Goal: Find specific page/section: Find specific page/section

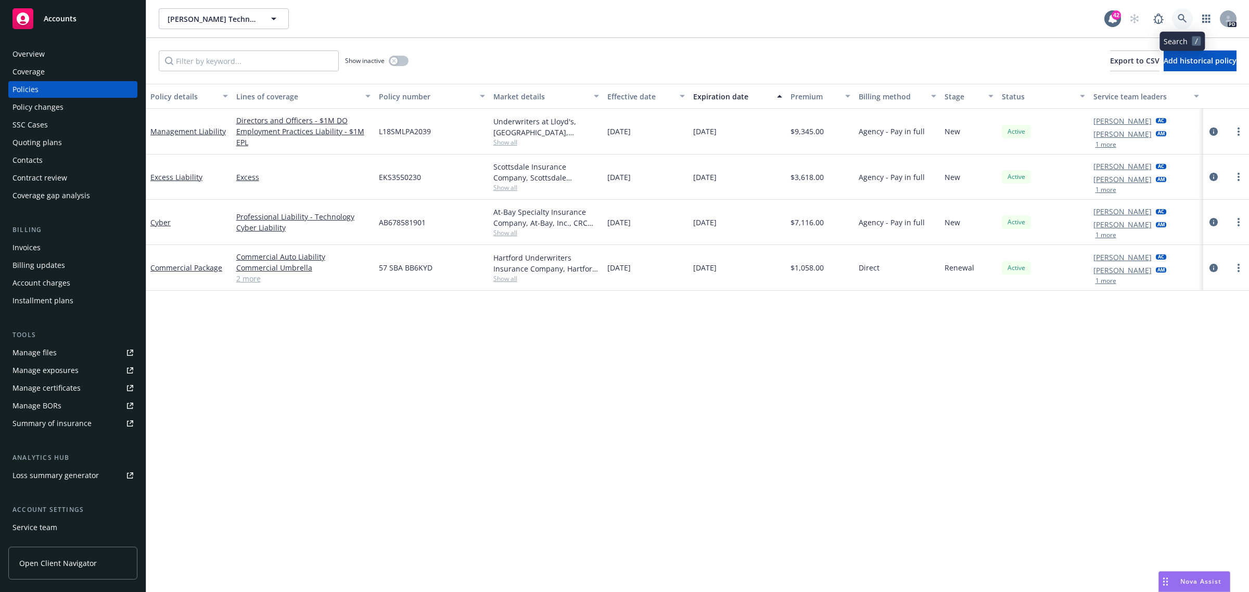
click at [1176, 25] on link at bounding box center [1182, 18] width 21 height 21
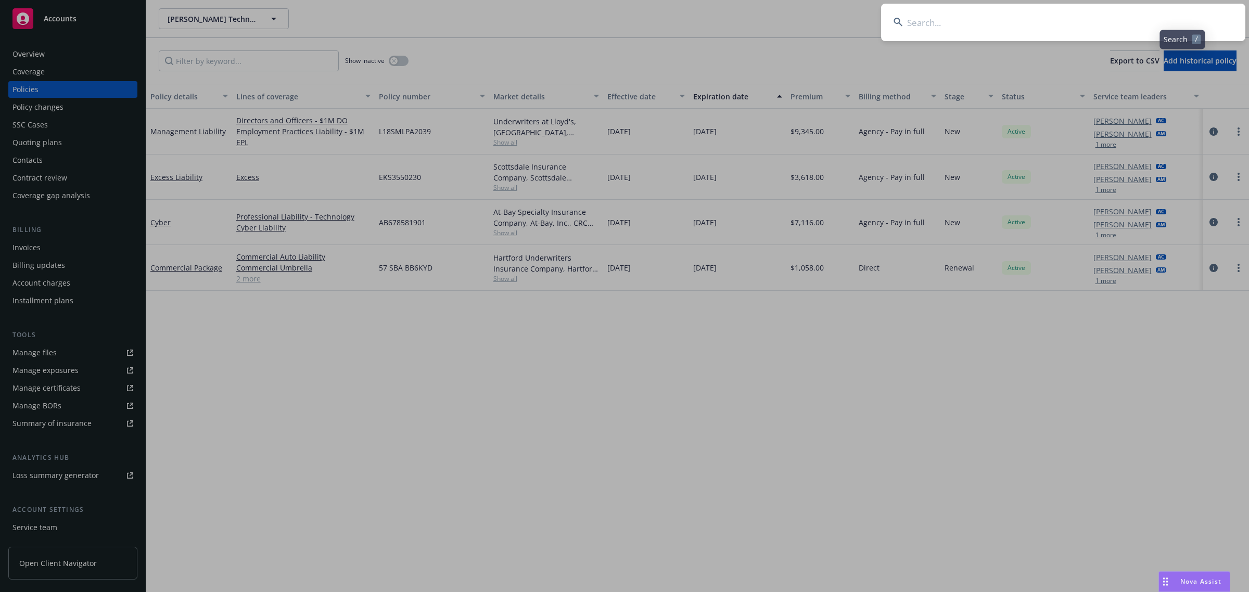
click at [1010, 16] on input at bounding box center [1063, 22] width 364 height 37
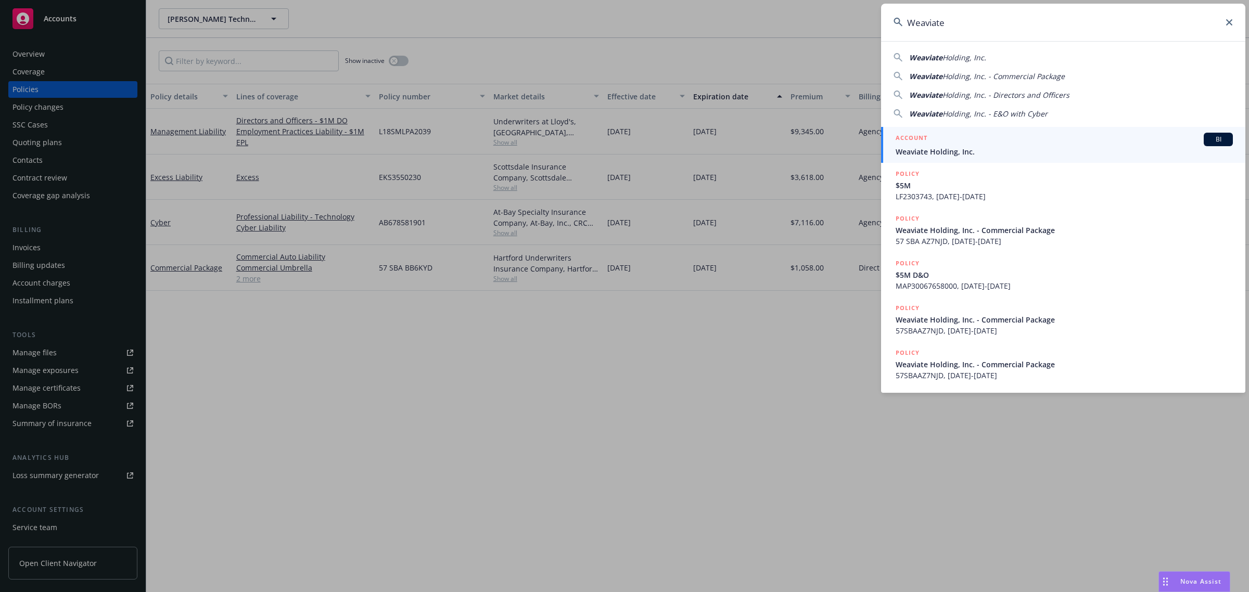
type input "Weaviate"
click at [946, 51] on div "Weaviate Holding, Inc. Weaviate Holding, Inc. - Commercial Package Weaviate Hol…" at bounding box center [1063, 83] width 364 height 71
click at [930, 149] on span "Weaviate Holding, Inc." at bounding box center [1064, 151] width 337 height 11
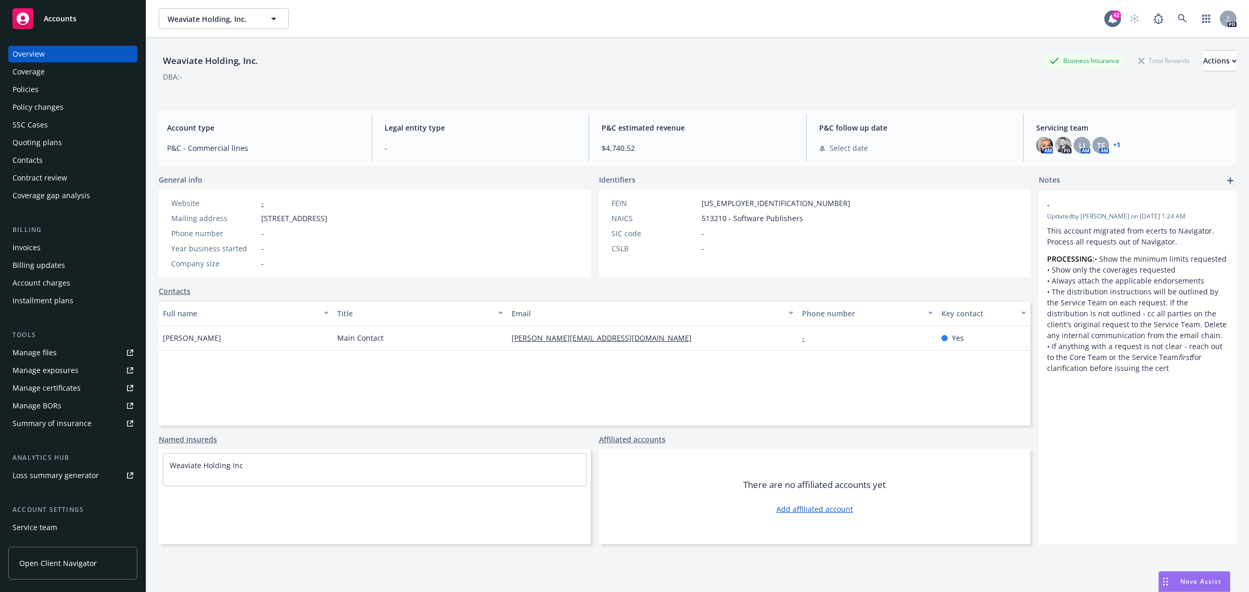
click at [46, 92] on div "Policies" at bounding box center [72, 89] width 121 height 17
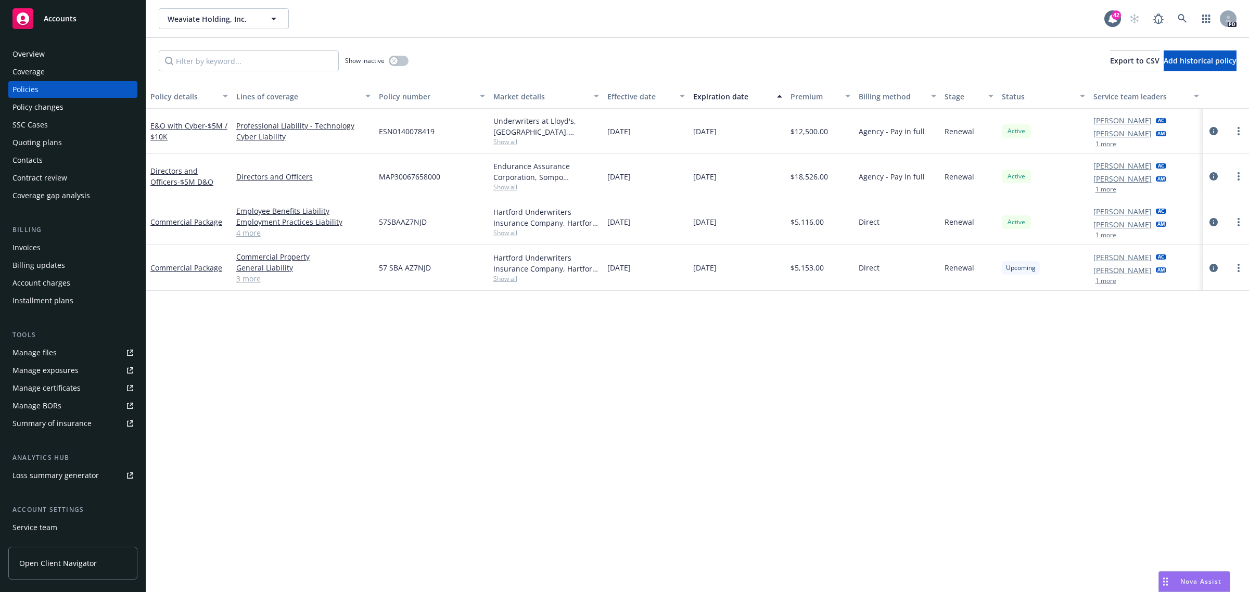
click at [427, 332] on div "Policy details Lines of coverage Policy number Market details Effective date Ex…" at bounding box center [697, 338] width 1103 height 509
